Goal: Transaction & Acquisition: Purchase product/service

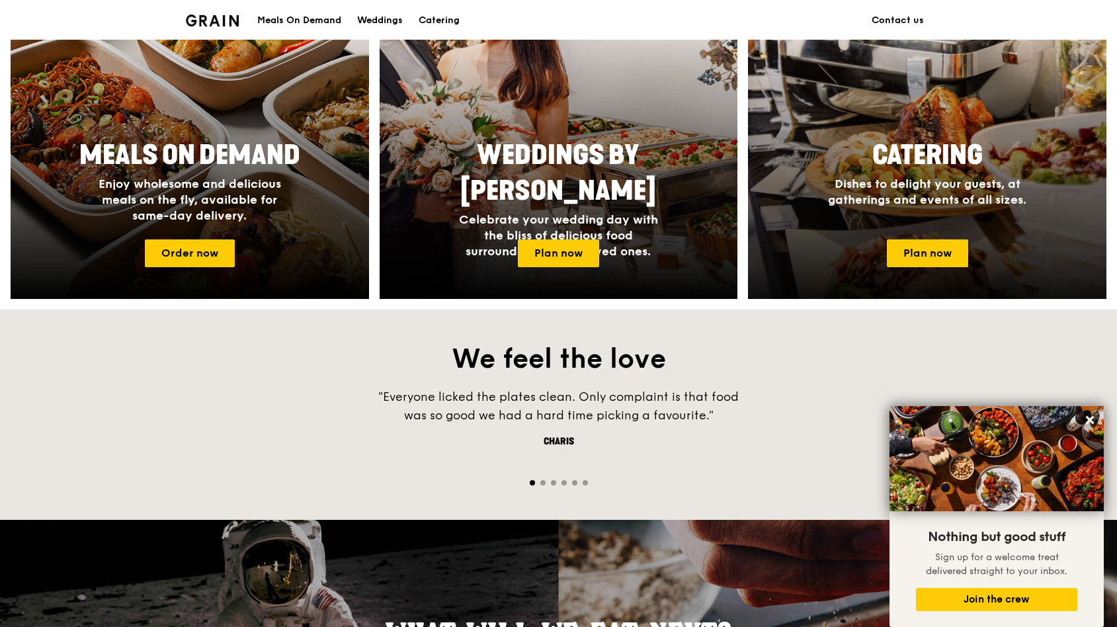
scroll to position [571, 0]
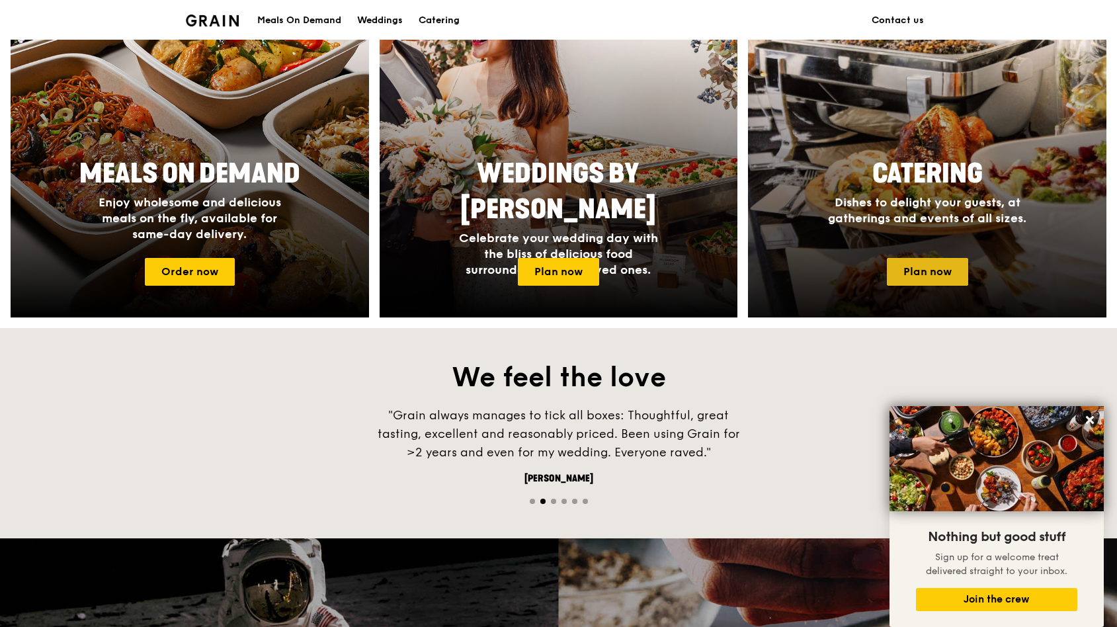
click at [934, 272] on link "Plan now" at bounding box center [927, 272] width 81 height 28
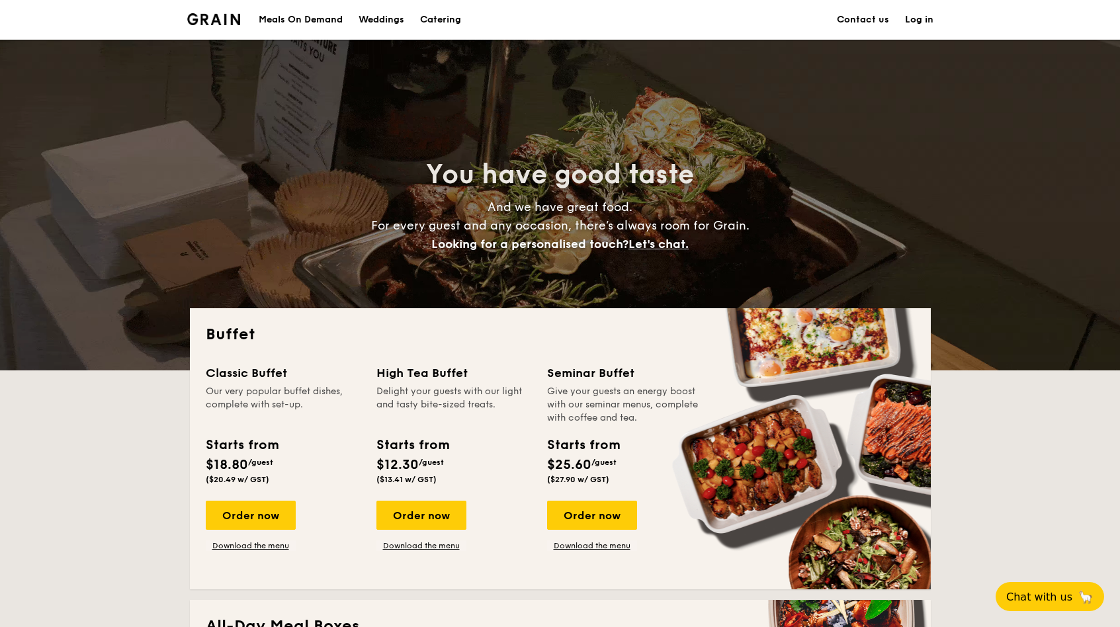
click at [313, 21] on div "Meals On Demand" at bounding box center [301, 20] width 84 height 40
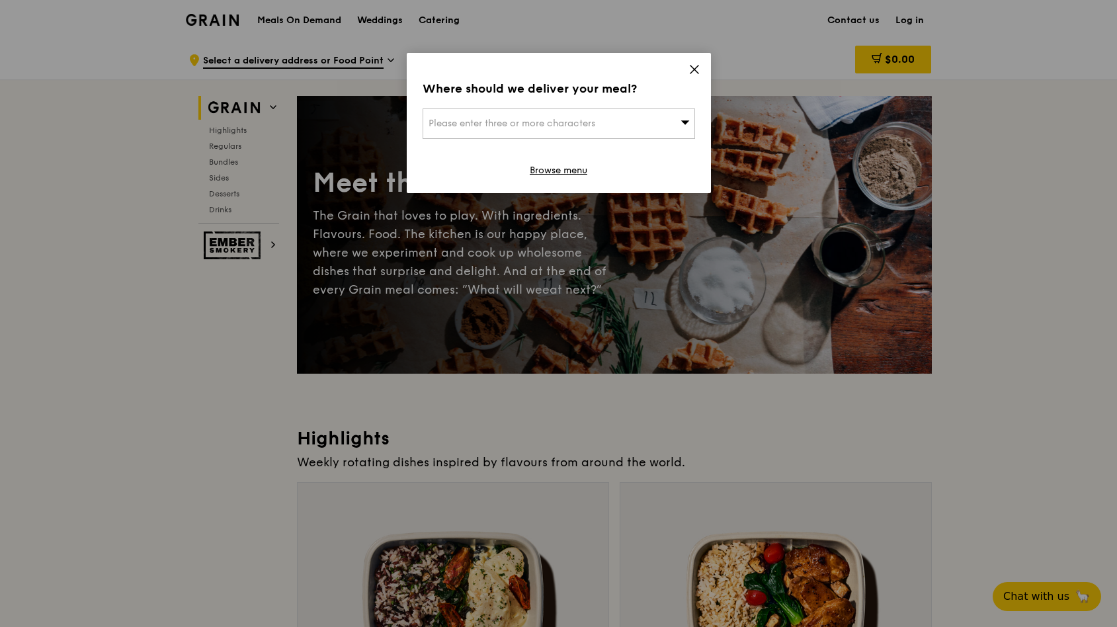
click at [671, 125] on div "Please enter three or more characters" at bounding box center [559, 123] width 272 height 30
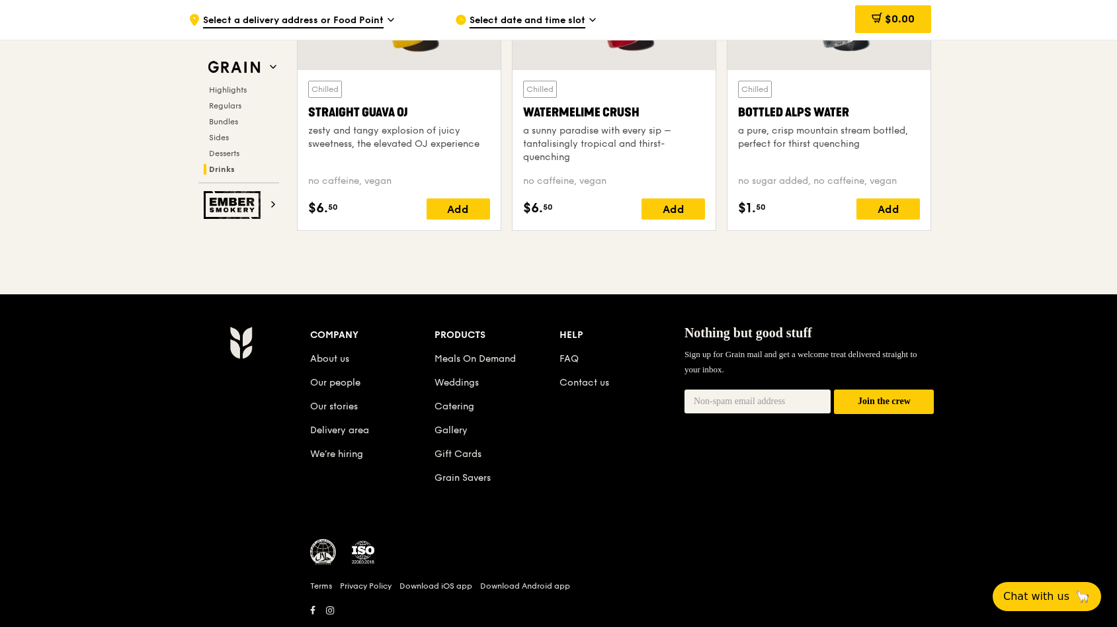
scroll to position [5416, 0]
